Goal: Task Accomplishment & Management: Manage account settings

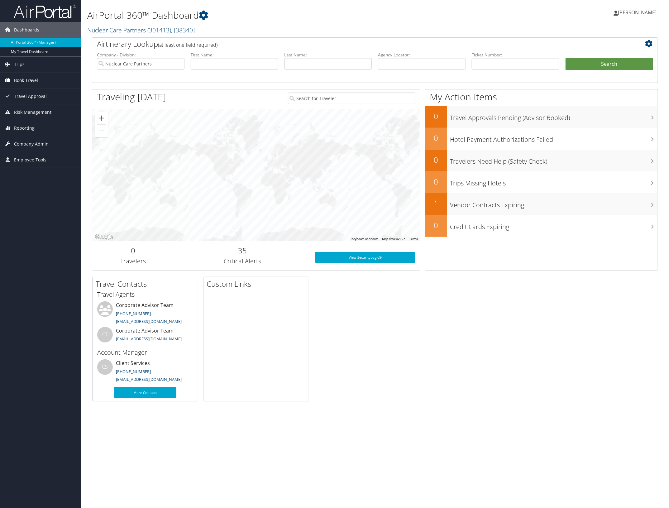
click at [27, 79] on span "Book Travel" at bounding box center [26, 81] width 24 height 16
click at [27, 166] on span "Company Admin" at bounding box center [31, 163] width 35 height 16
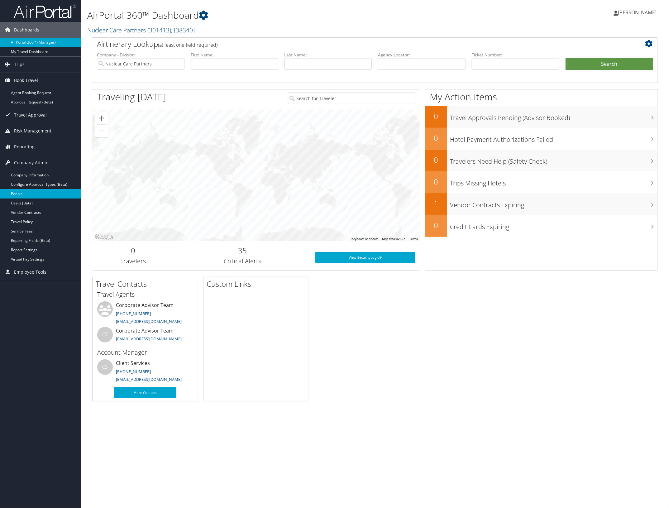
click at [31, 192] on link "People" at bounding box center [40, 193] width 81 height 9
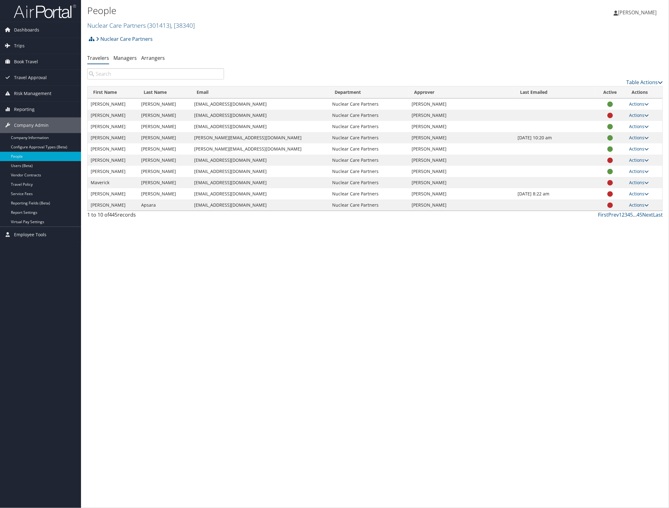
click at [128, 72] on input "search" at bounding box center [155, 73] width 137 height 11
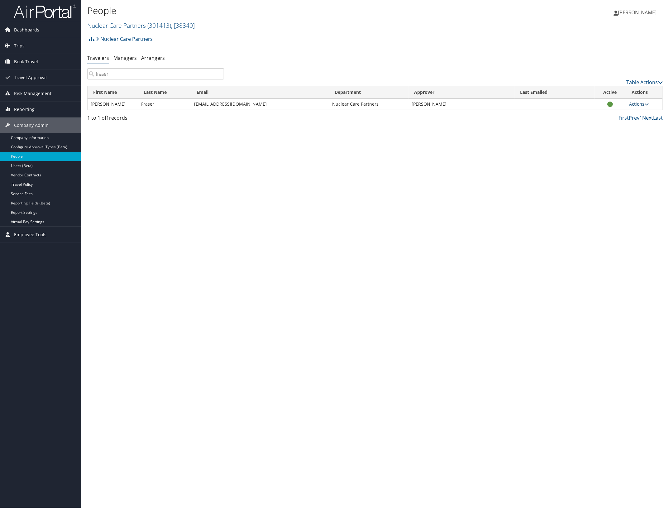
type input "fraser"
click at [636, 102] on link "Actions" at bounding box center [639, 104] width 20 height 6
click at [627, 123] on link "View Profile" at bounding box center [618, 124] width 57 height 11
